Goal: Information Seeking & Learning: Learn about a topic

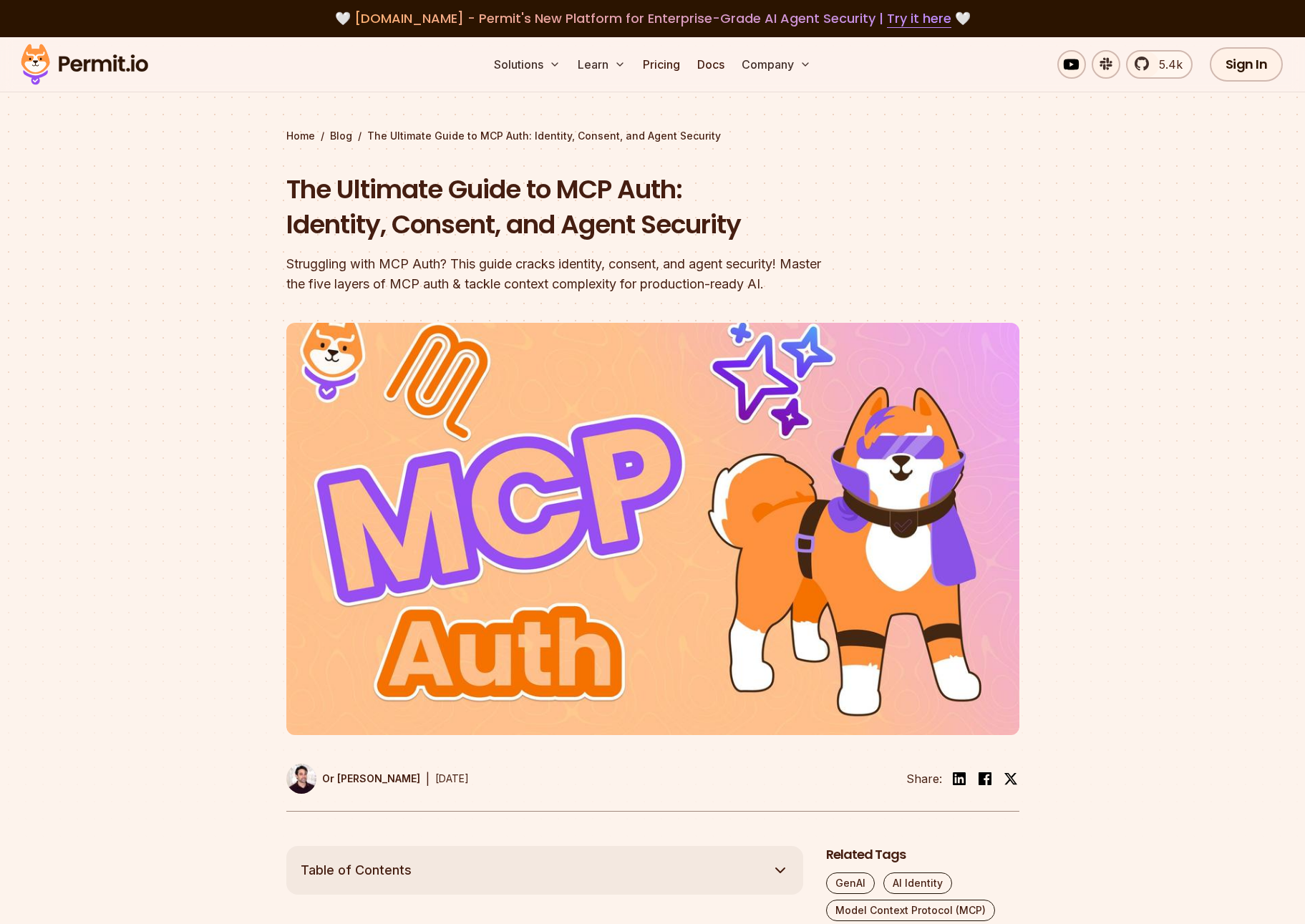
scroll to position [429, 0]
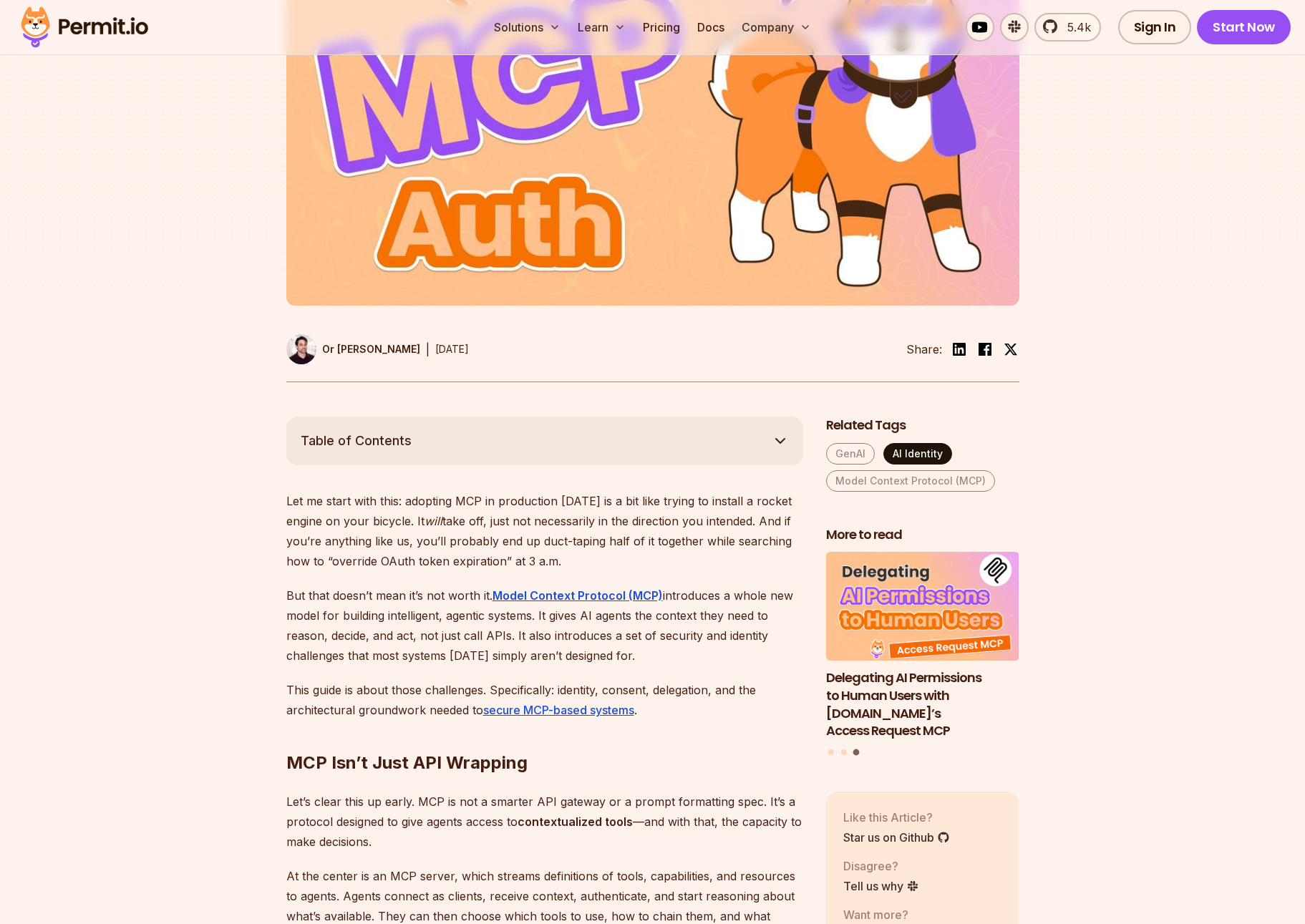
click at [919, 451] on link "AI Identity" at bounding box center [918, 453] width 69 height 22
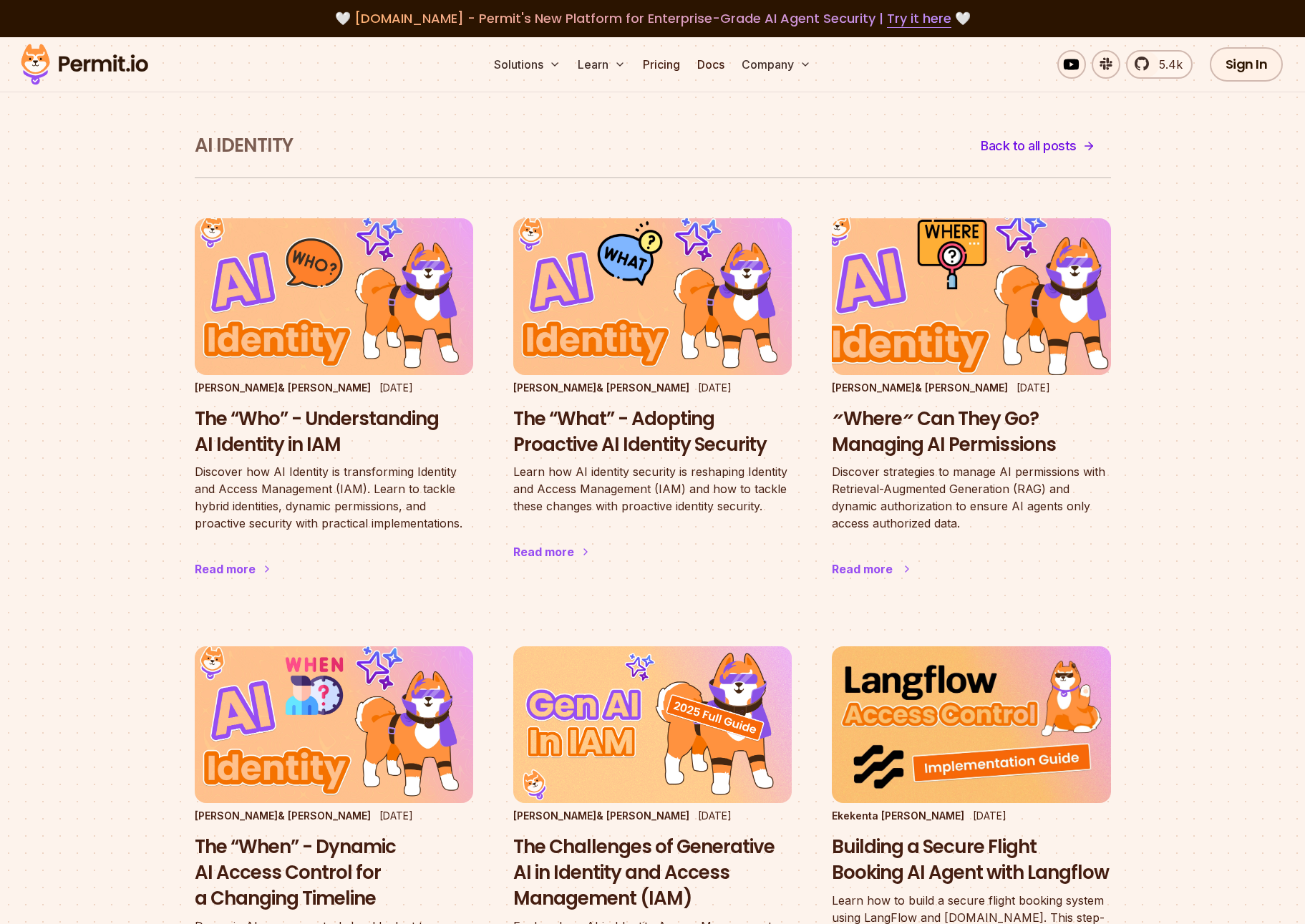
click at [912, 423] on h3 "״Where״ Can They Go? Managing AI Permissions" at bounding box center [970, 432] width 278 height 52
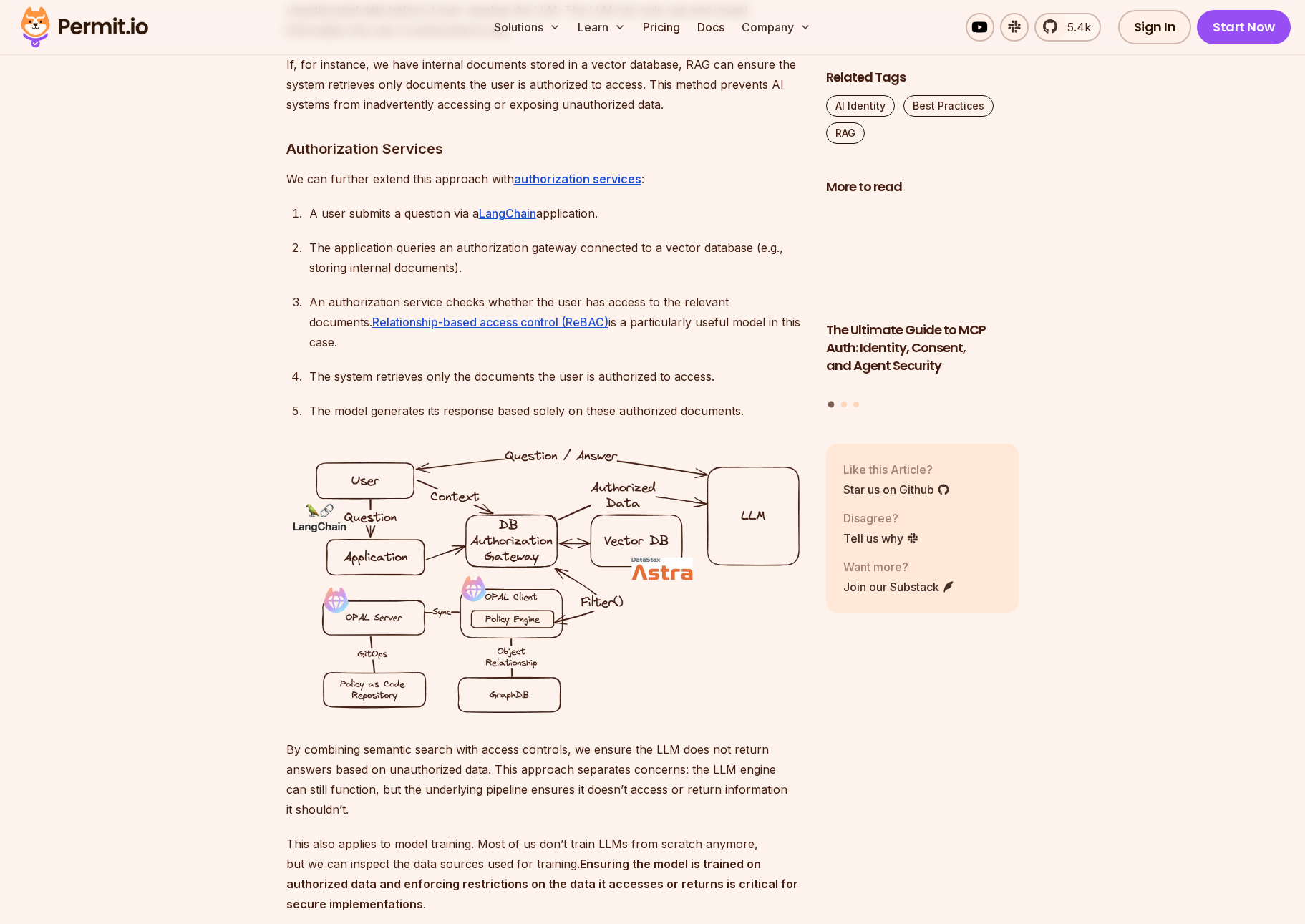
scroll to position [3220, 0]
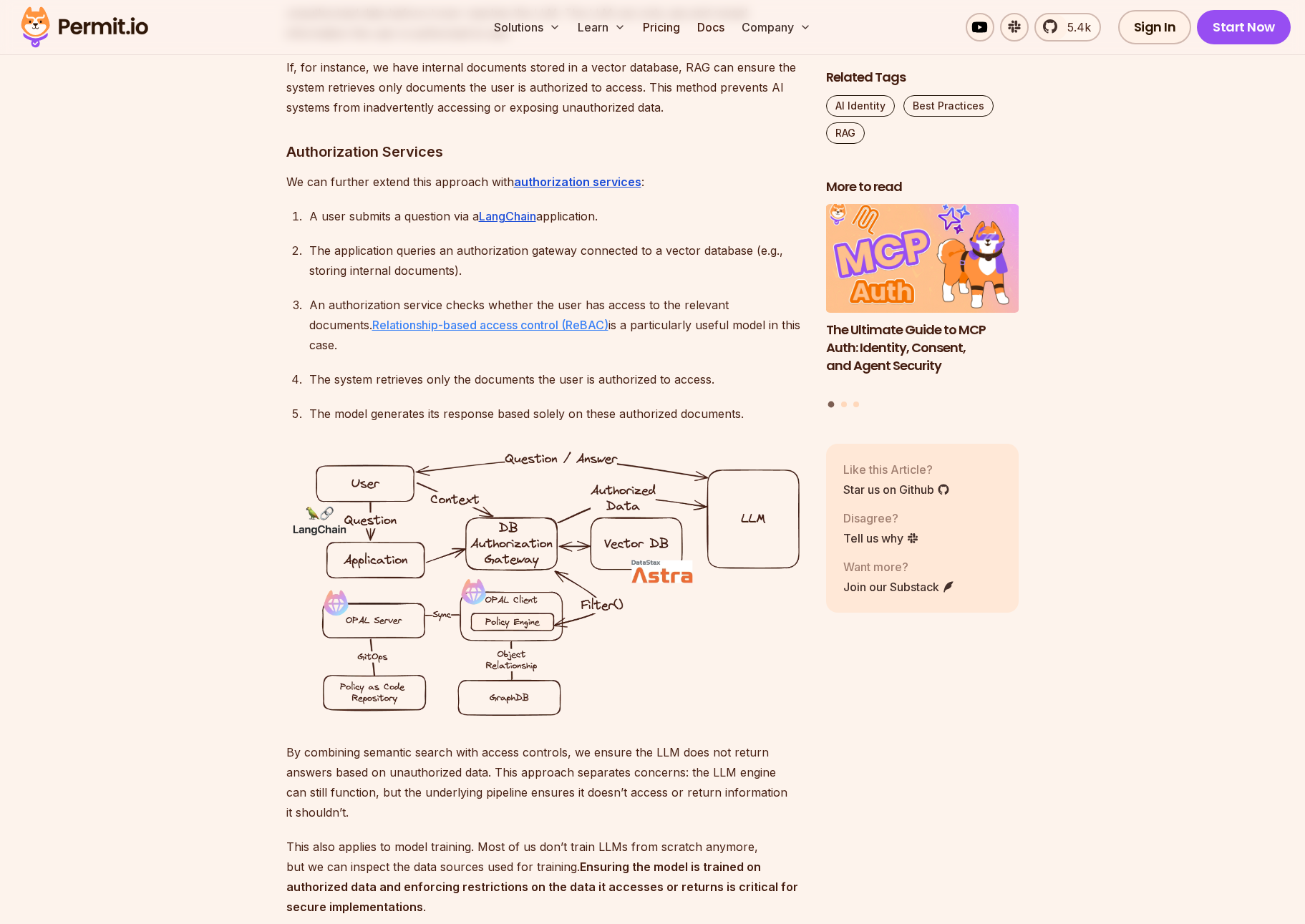
click at [499, 318] on link "Relationship-based access control (ReBAC)" at bounding box center [490, 325] width 236 height 14
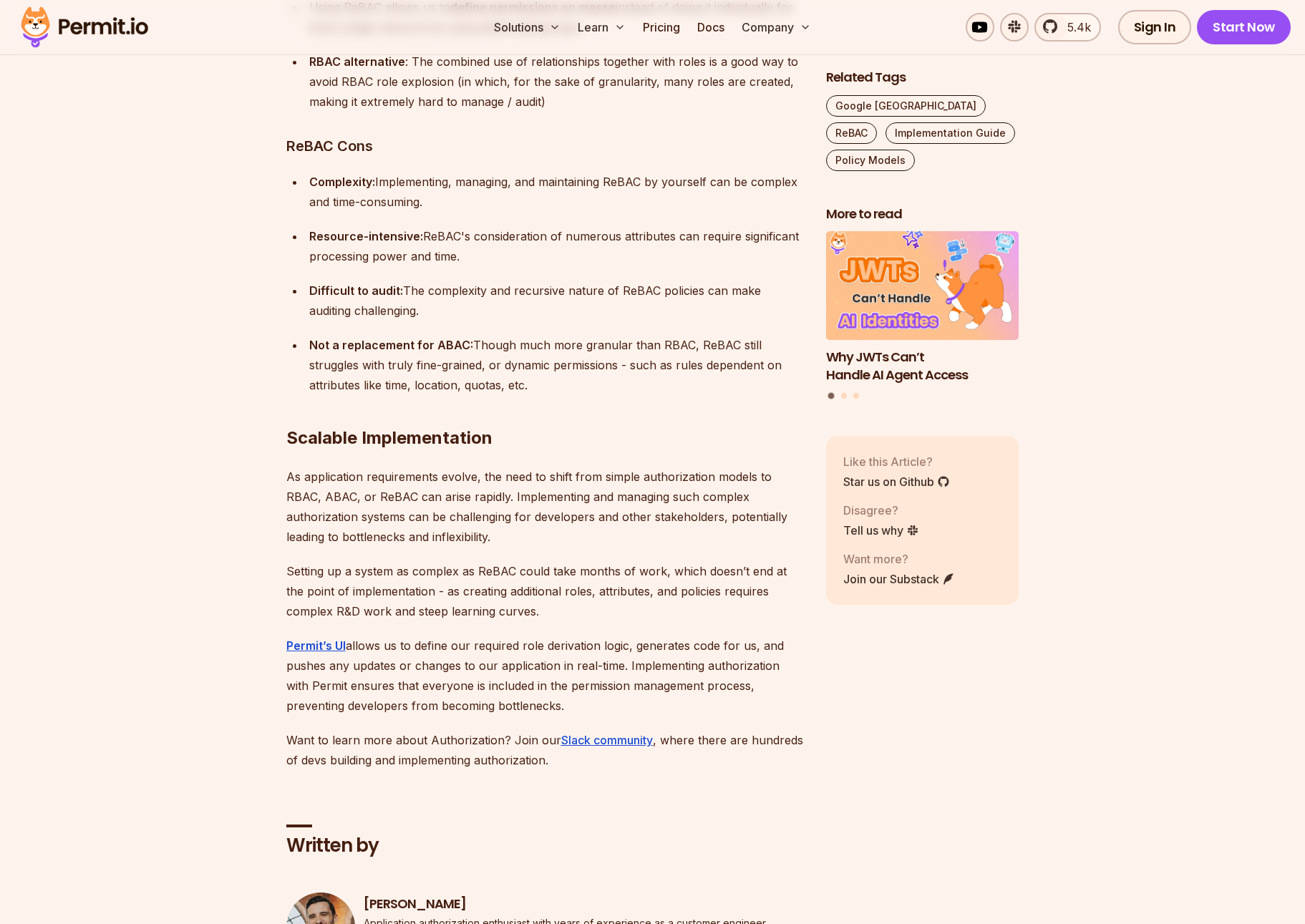
scroll to position [10162, 0]
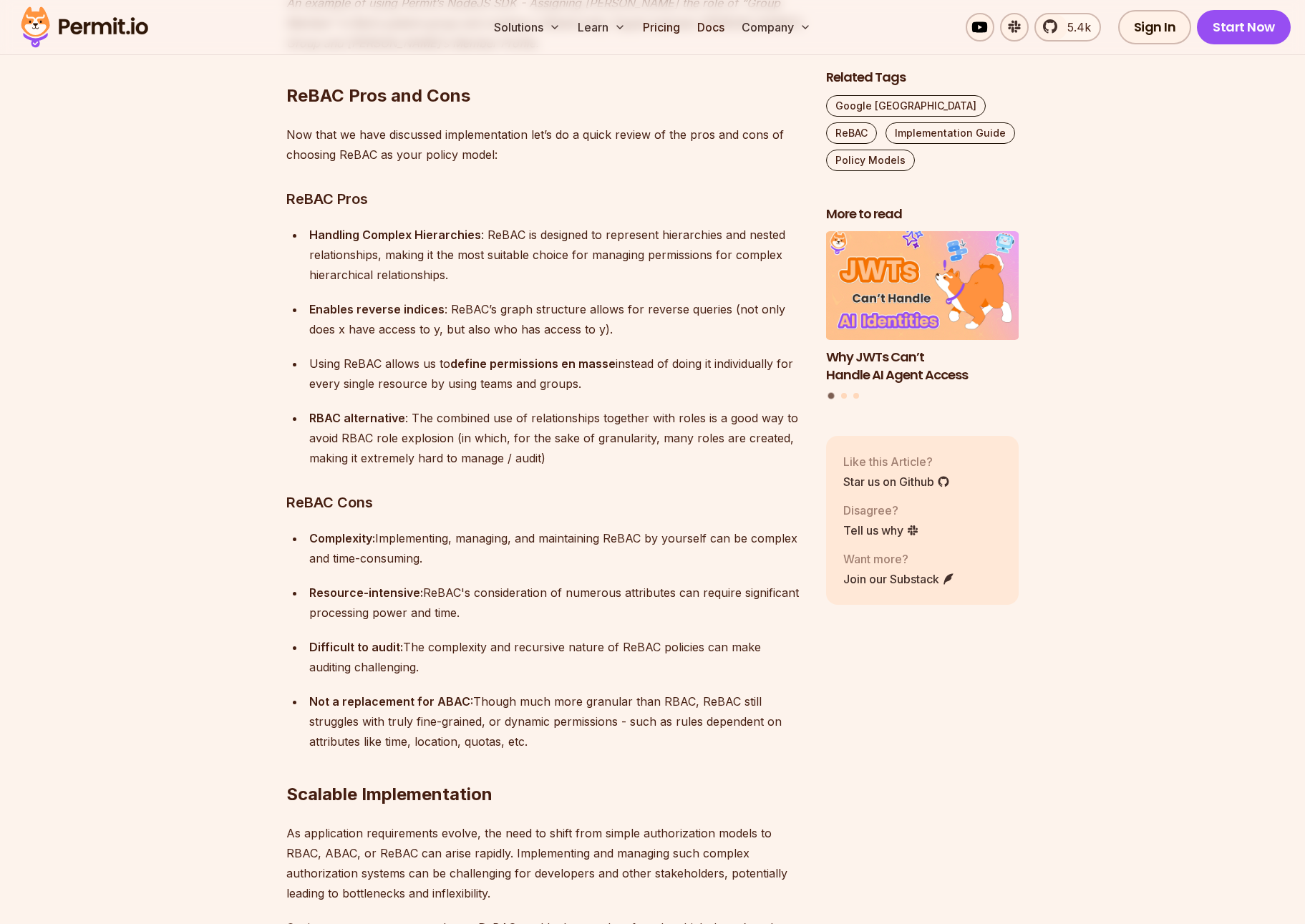
click at [308, 491] on h3 "ReBAC Cons" at bounding box center [544, 502] width 517 height 23
copy h3 "ReBAC"
